Goal: Task Accomplishment & Management: Use online tool/utility

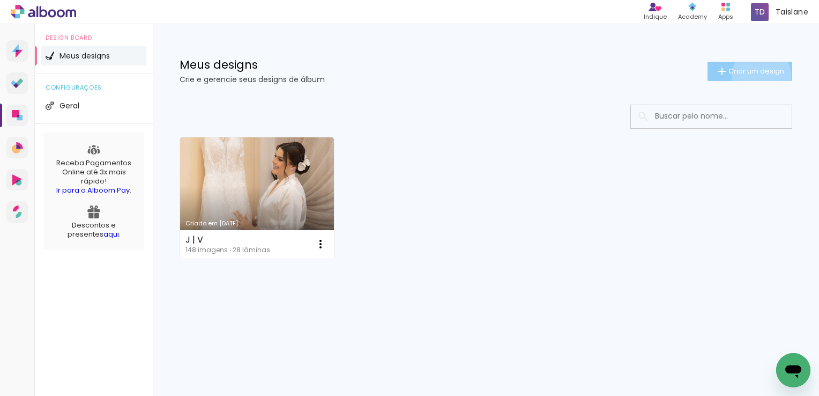
click at [759, 76] on paper-button "Criar um design" at bounding box center [750, 71] width 85 height 19
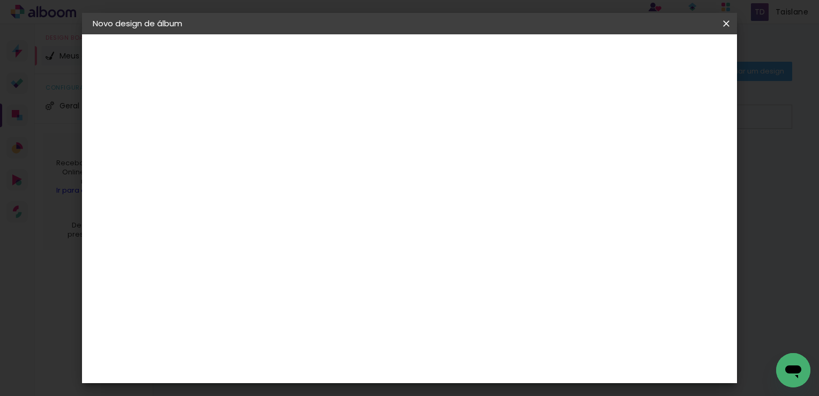
click at [0, 0] on paper-input-container "Título do álbum" at bounding box center [0, 0] width 0 height 0
type input "E | D"
type paper-input "E | D"
click at [0, 0] on slot "Avançar" at bounding box center [0, 0] width 0 height 0
click at [337, 184] on paper-input-container at bounding box center [295, 172] width 116 height 24
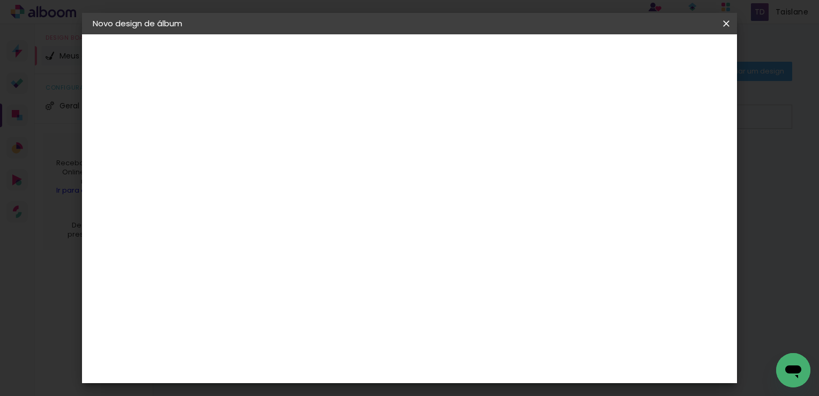
type input "a"
type input "mati"
type paper-input "mati"
click at [332, 250] on paper-item "Matias Encadernações" at bounding box center [284, 244] width 95 height 28
click at [440, 54] on paper-button "Avançar" at bounding box center [414, 57] width 53 height 18
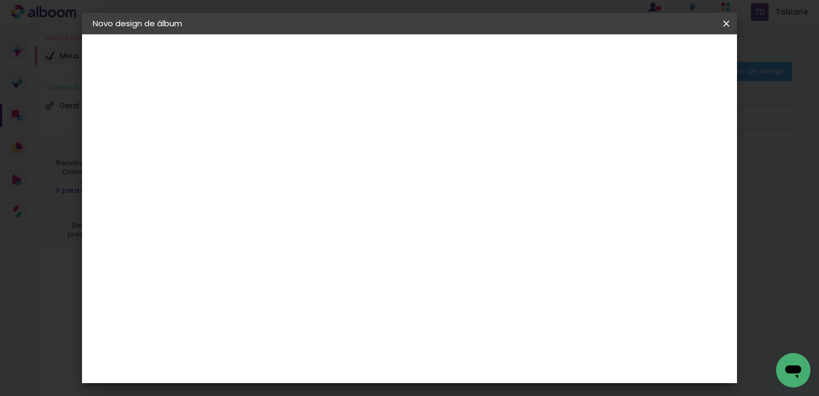
click at [310, 183] on input "text" at bounding box center [289, 186] width 42 height 17
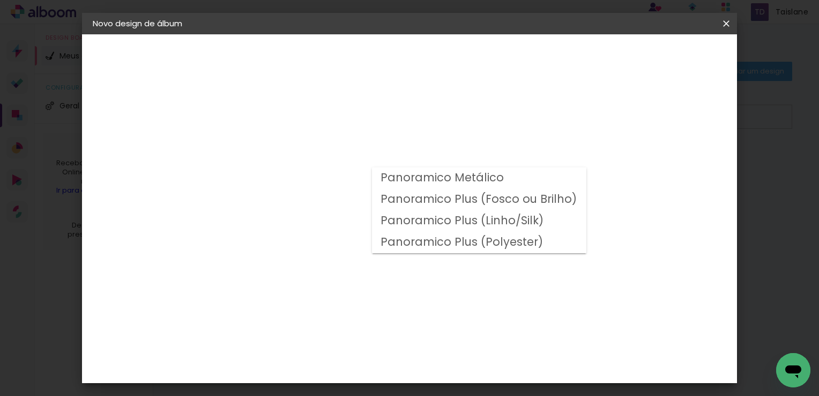
click at [0, 0] on slot "Panoramico Plus (Fosco ou Brilho)" at bounding box center [0, 0] width 0 height 0
type input "Panoramico Plus (Fosco ou Brilho)"
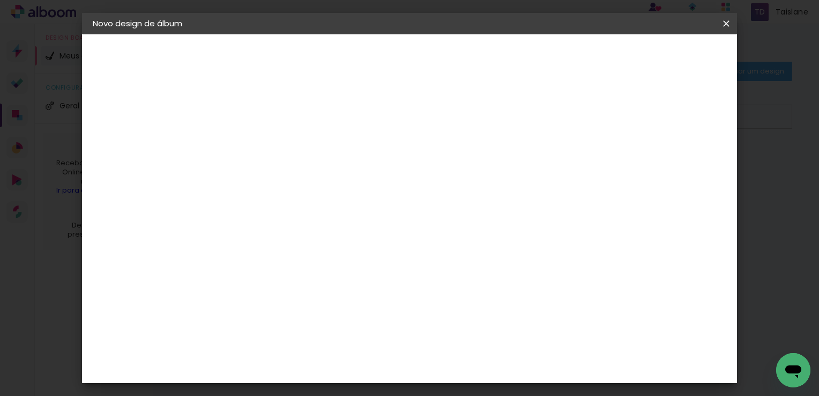
scroll to position [405, 0]
click at [340, 353] on span "20 × 20" at bounding box center [316, 367] width 50 height 28
click at [443, 59] on paper-button "Avançar" at bounding box center [416, 57] width 53 height 18
type input "1"
type paper-input "1"
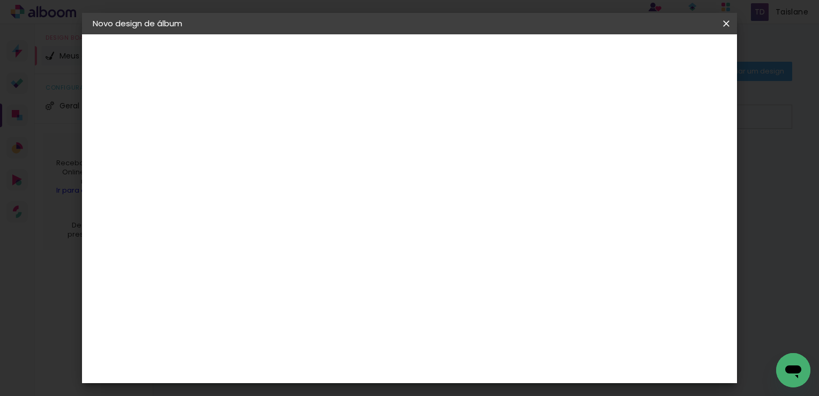
click at [272, 119] on input "1" at bounding box center [259, 115] width 37 height 13
click at [0, 0] on slot "Mostrar sangria" at bounding box center [0, 0] width 0 height 0
type paper-checkbox "on"
click at [570, 57] on span "Iniciar design" at bounding box center [545, 57] width 49 height 8
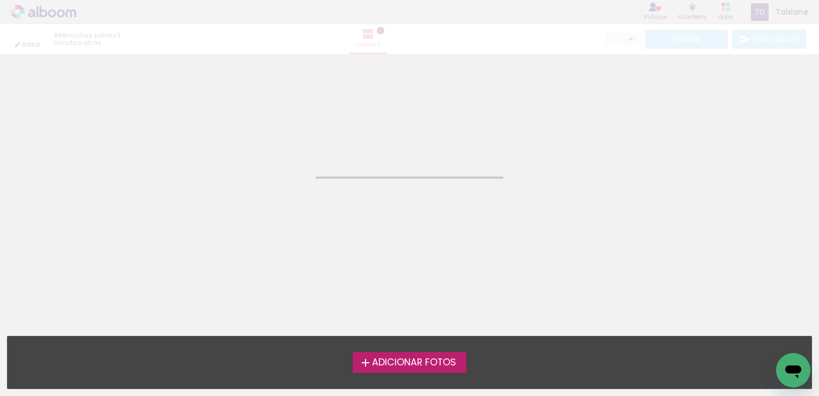
click at [440, 355] on label "Adicionar Fotos" at bounding box center [410, 362] width 114 height 20
click at [0, 0] on input "file" at bounding box center [0, 0] width 0 height 0
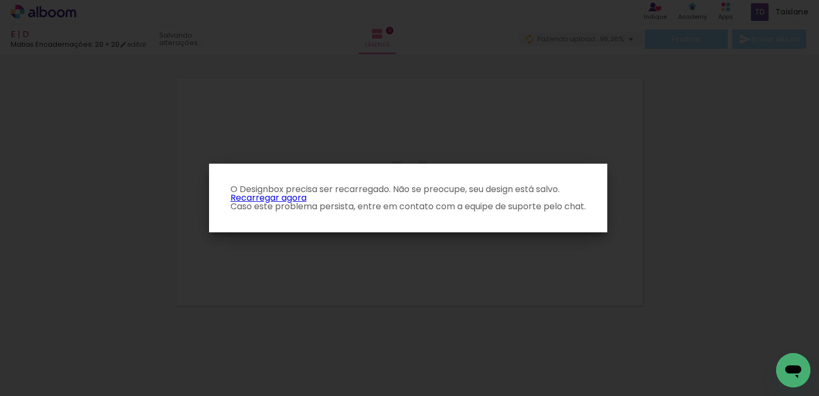
click at [247, 197] on link "Recarregar agora" at bounding box center [268, 197] width 76 height 12
